Goal: Browse casually: Explore the website without a specific task or goal

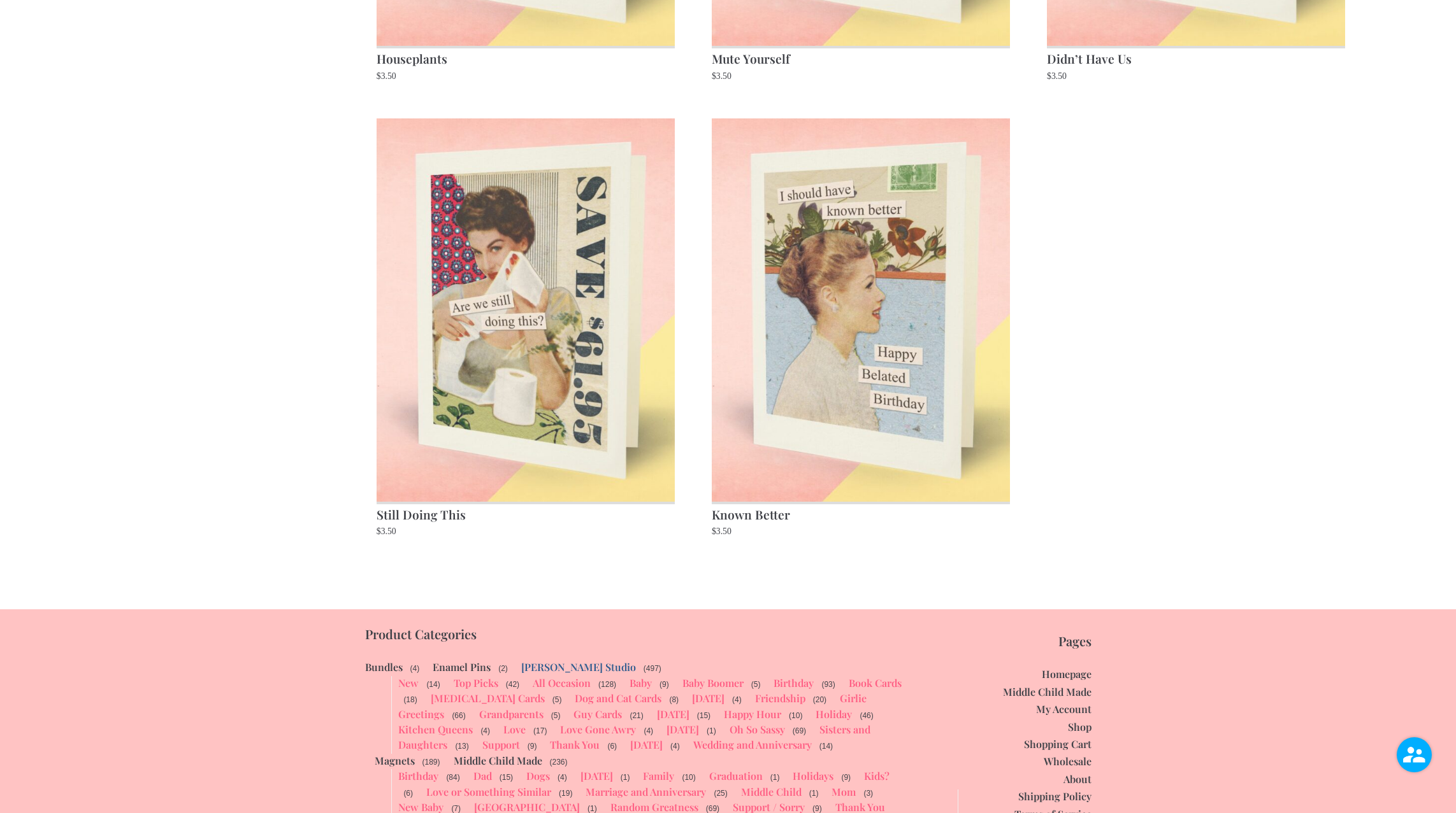
scroll to position [1992, 0]
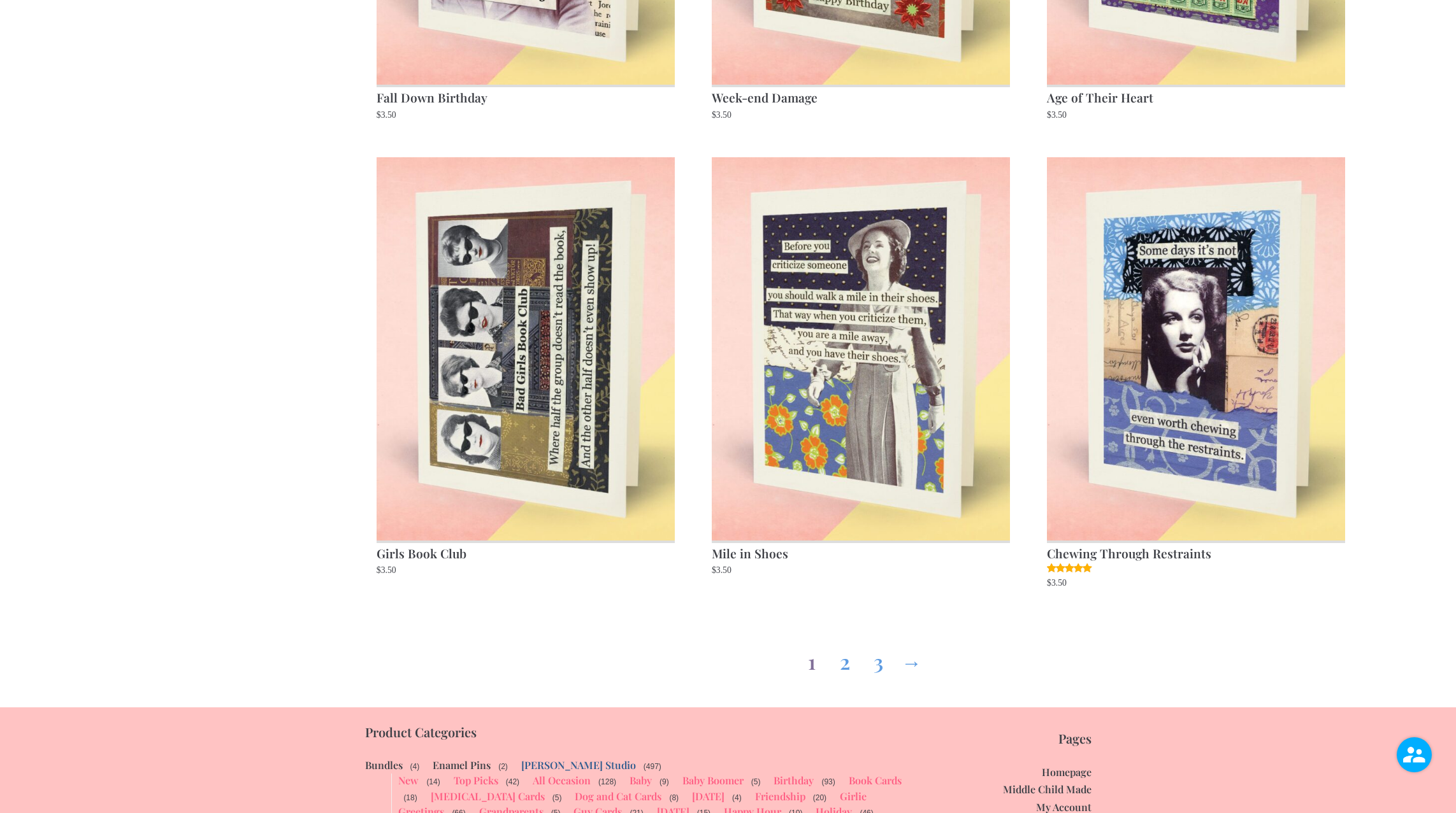
scroll to position [1898, 0]
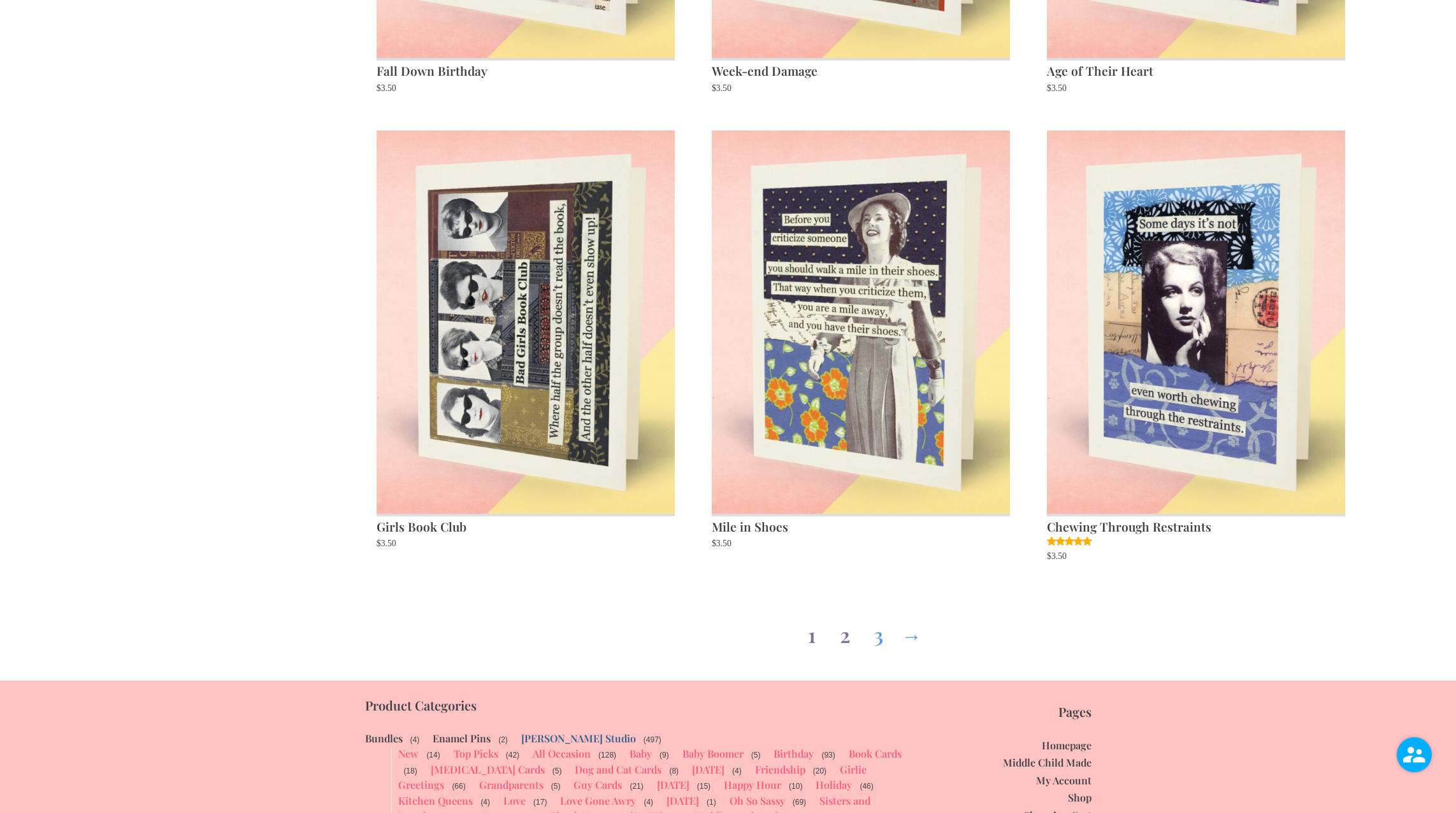
click at [849, 636] on link "2" at bounding box center [845, 632] width 20 height 46
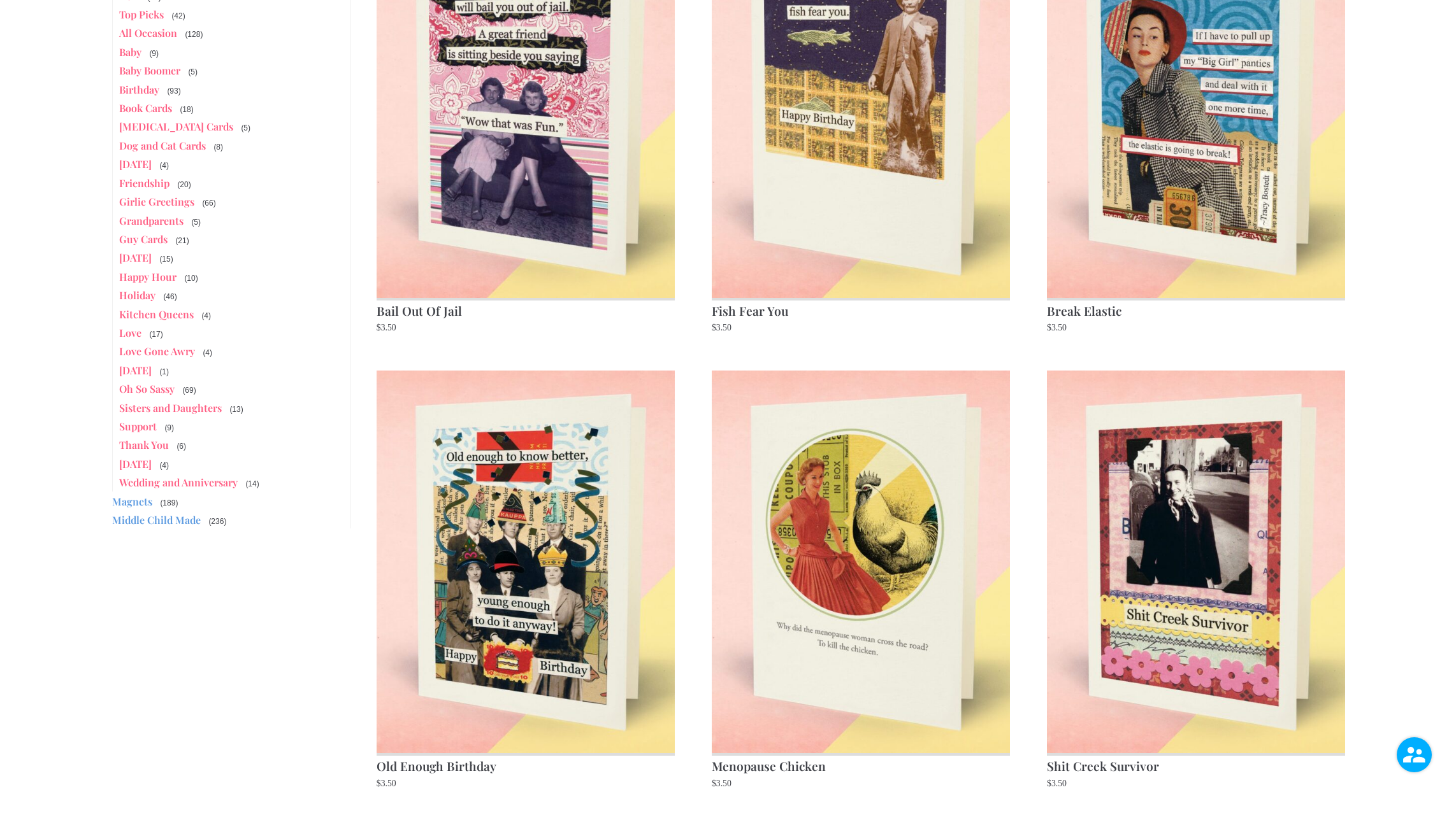
scroll to position [297, 0]
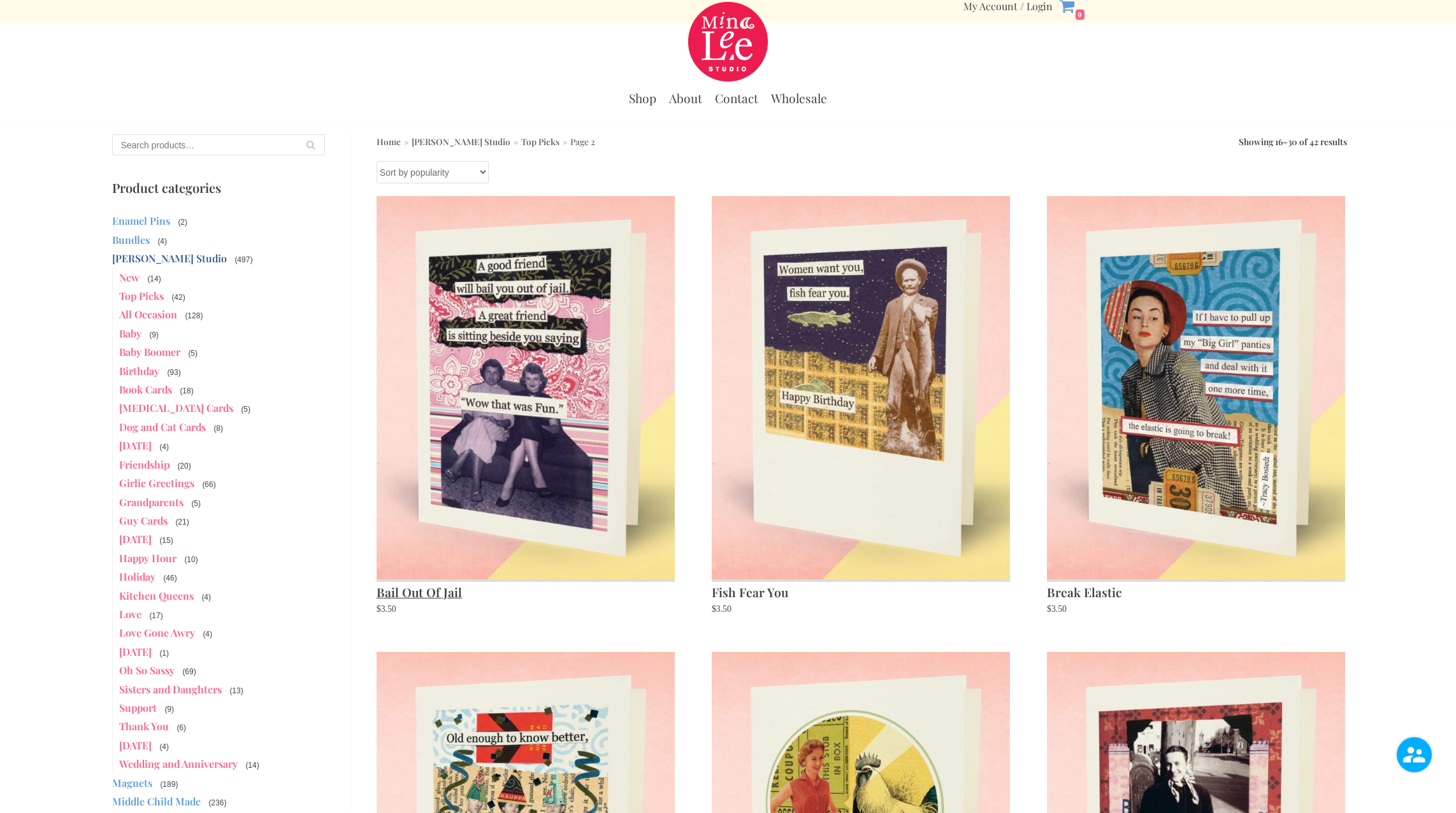
scroll to position [3, 0]
